Goal: Information Seeking & Learning: Find specific fact

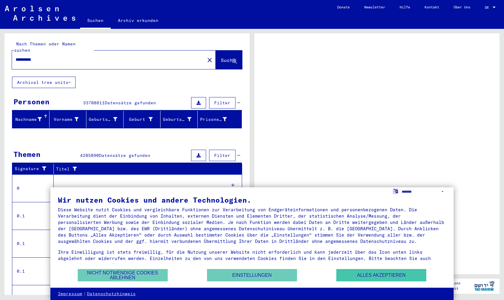
click at [398, 273] on button "Alles akzeptieren" at bounding box center [381, 275] width 90 height 12
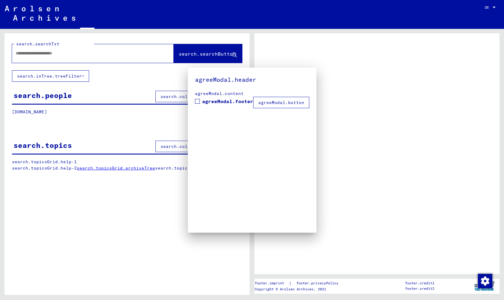
type input "**********"
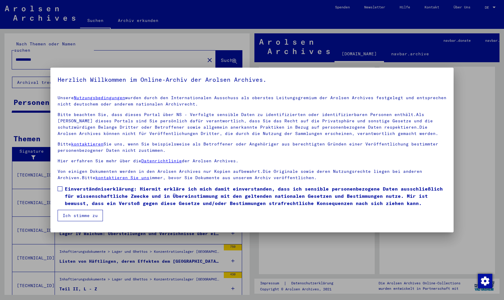
click at [76, 215] on button "Ich stimme zu" at bounding box center [80, 214] width 45 height 11
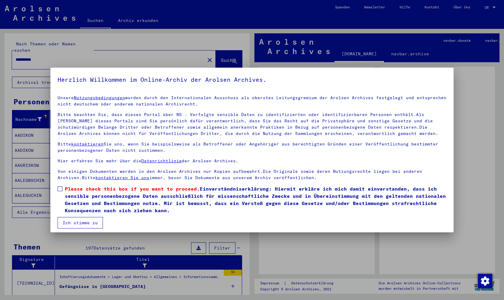
click at [62, 187] on label "Please check this box if you want to proceed. Einverständniserklärung: Hiermit …" at bounding box center [252, 199] width 389 height 29
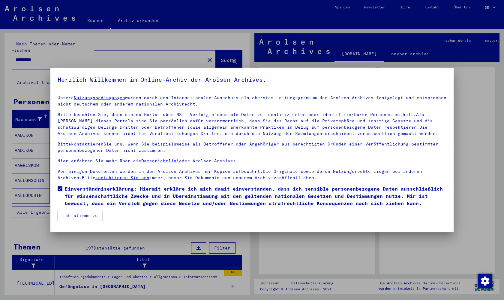
click at [80, 212] on button "Ich stimme zu" at bounding box center [80, 214] width 45 height 11
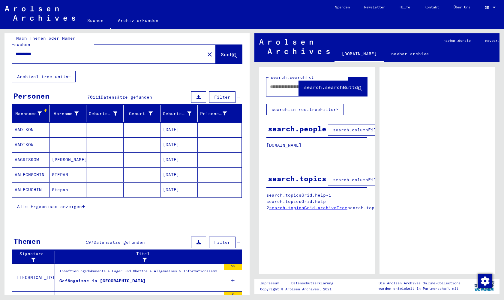
scroll to position [2, 0]
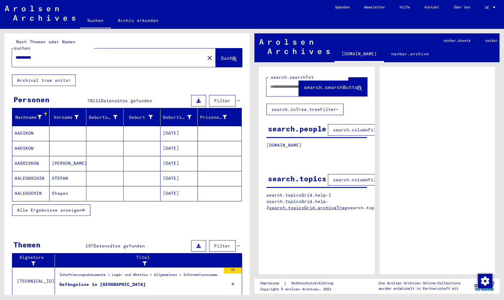
click at [206, 54] on mat-icon "close" at bounding box center [209, 57] width 7 height 7
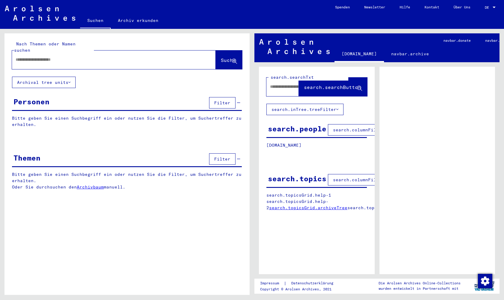
click at [149, 56] on input "text" at bounding box center [109, 59] width 186 height 6
type input "**********"
click at [231, 57] on span "Suche" at bounding box center [228, 60] width 15 height 6
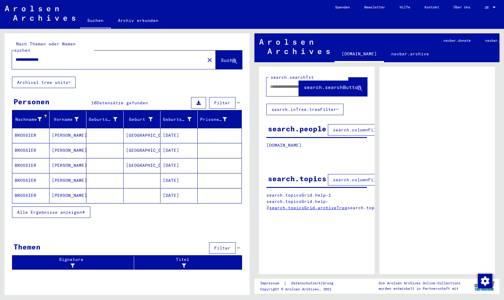
click at [72, 209] on span "Alle Ergebnisse anzeigen" at bounding box center [49, 211] width 65 height 5
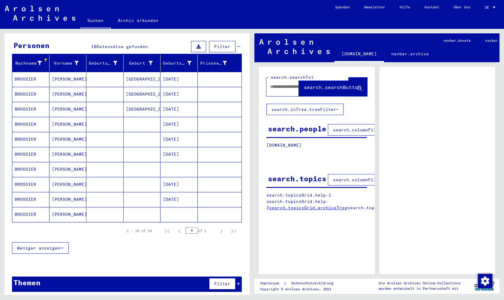
scroll to position [56, 0]
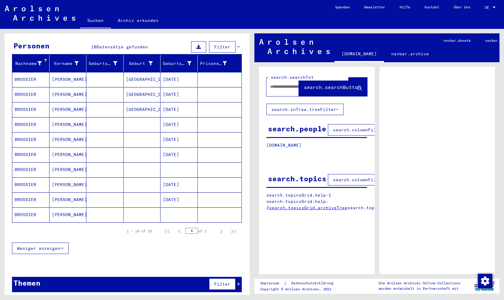
click at [222, 117] on mat-cell at bounding box center [220, 124] width 44 height 15
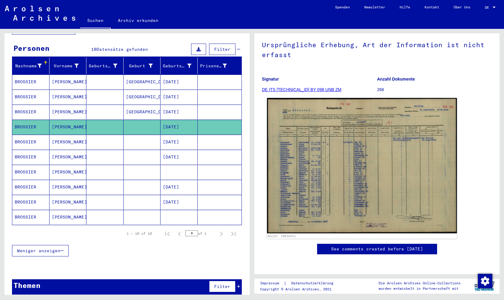
scroll to position [48, 0]
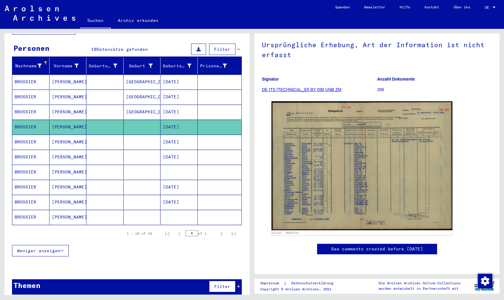
click at [65, 166] on mat-cell "[PERSON_NAME]" at bounding box center [68, 171] width 37 height 15
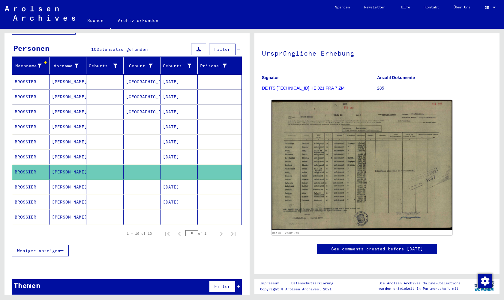
scroll to position [49, 0]
click at [124, 209] on mat-cell at bounding box center [142, 216] width 37 height 15
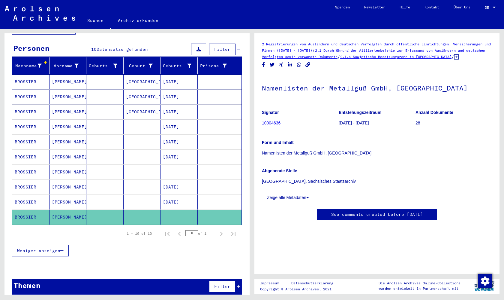
click at [295, 156] on p "Namenlisten der Metallguß GmbH, [GEOGRAPHIC_DATA]" at bounding box center [377, 153] width 230 height 6
click at [309, 203] on button "Zeige alle Metadaten" at bounding box center [288, 196] width 52 height 11
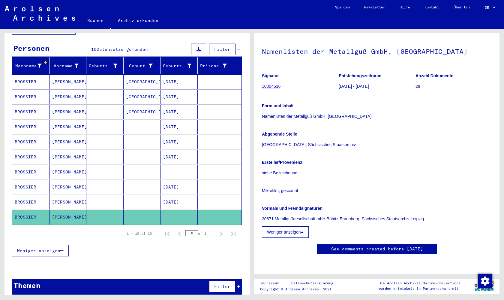
click at [302, 230] on icon at bounding box center [302, 232] width 3 height 4
